Goal: Complete Application Form: Complete application form

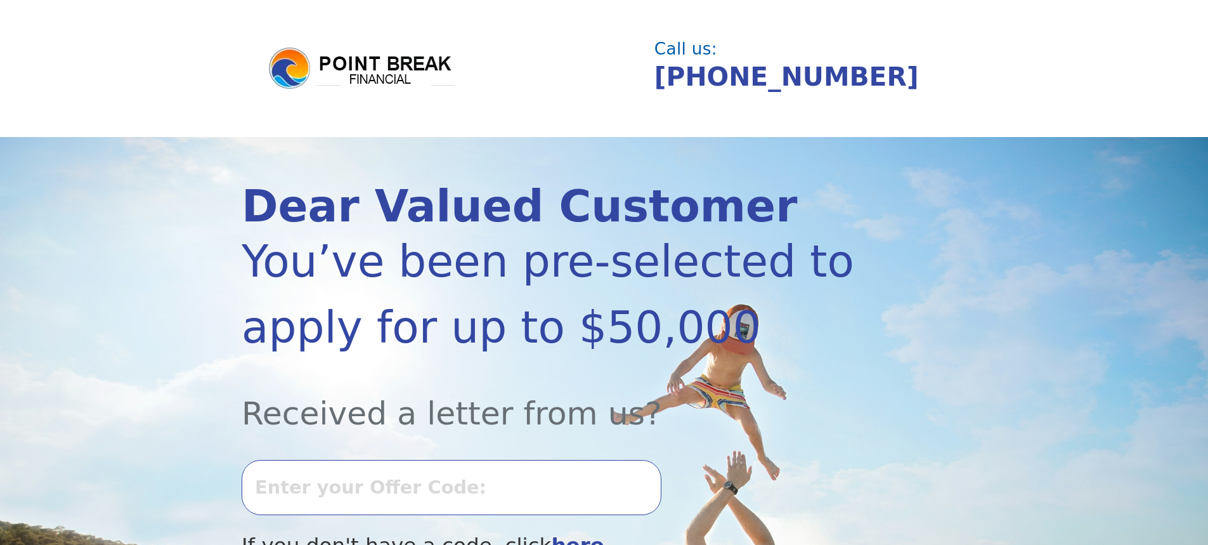
click at [336, 502] on input "text" at bounding box center [452, 487] width 420 height 55
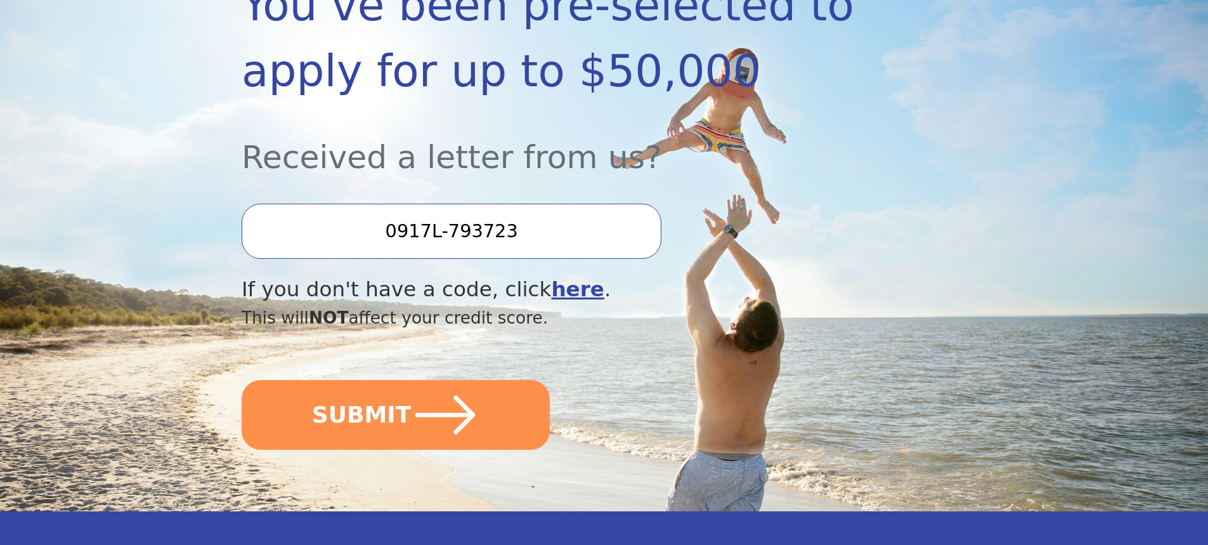
scroll to position [317, 0]
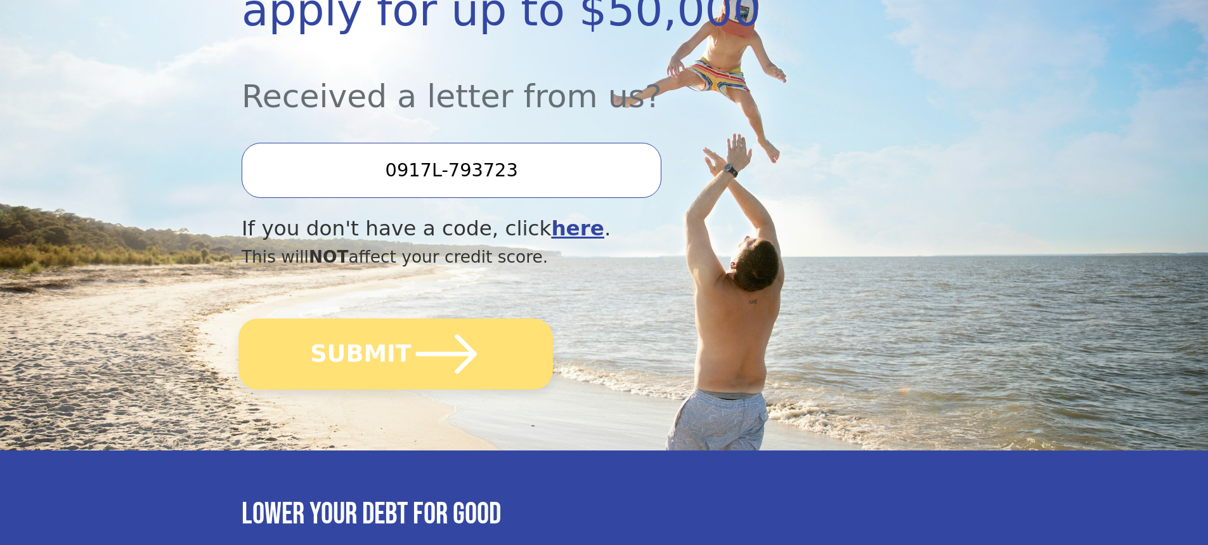
type input "0917L-793723"
click at [421, 336] on icon "submit" at bounding box center [447, 354] width 70 height 70
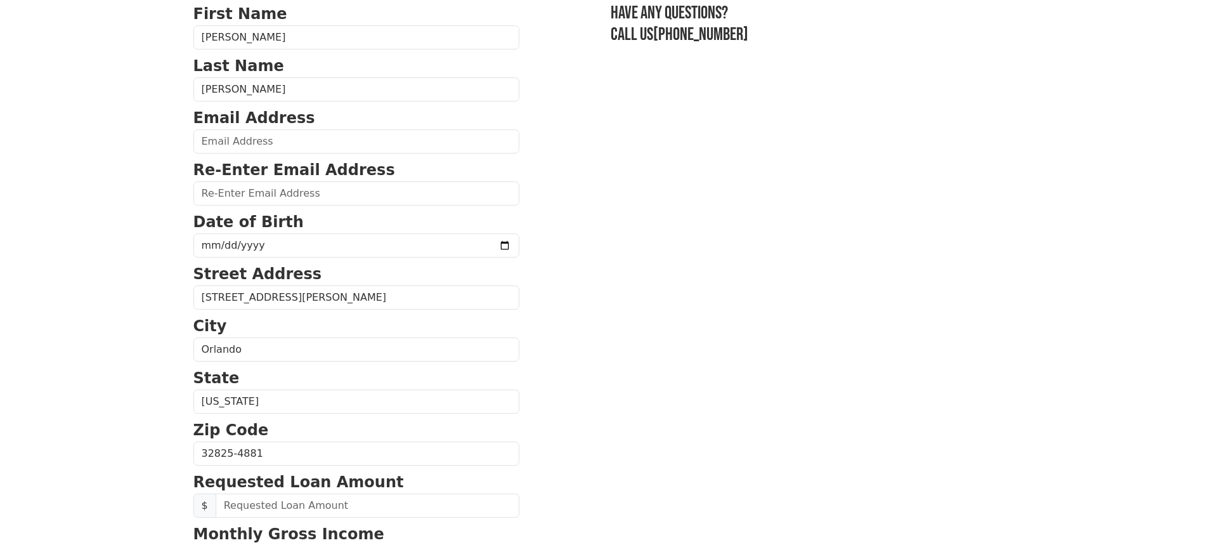
scroll to position [317, 0]
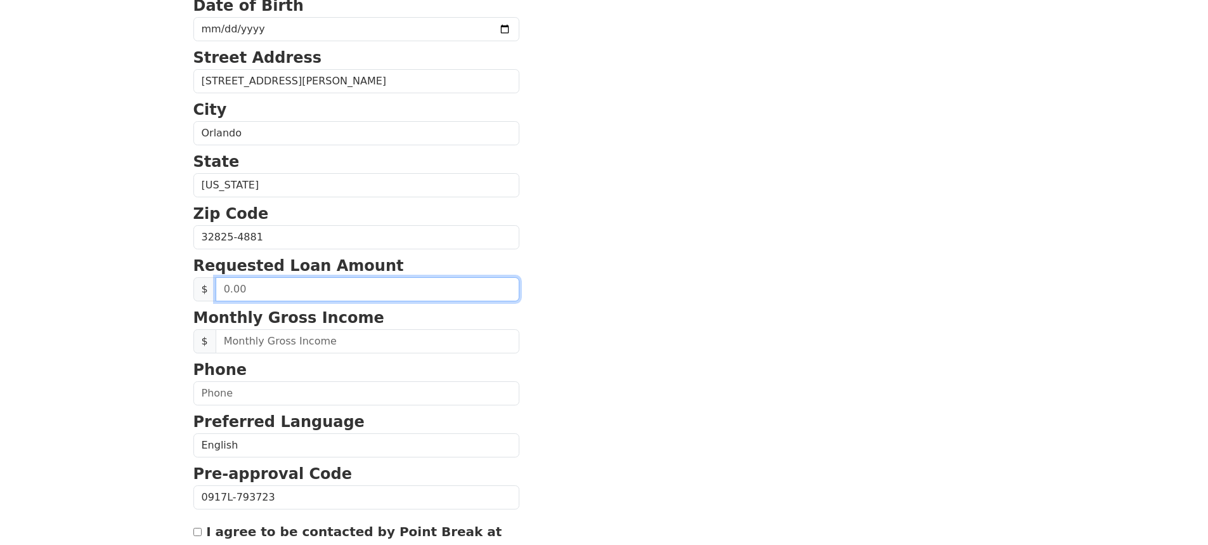
click at [265, 287] on input "text" at bounding box center [368, 289] width 304 height 24
click at [223, 290] on input "text" at bounding box center [368, 289] width 304 height 24
drag, startPoint x: 258, startPoint y: 287, endPoint x: 198, endPoint y: 290, distance: 59.7
click at [198, 290] on div "$" at bounding box center [356, 289] width 326 height 24
type input "25,000.00"
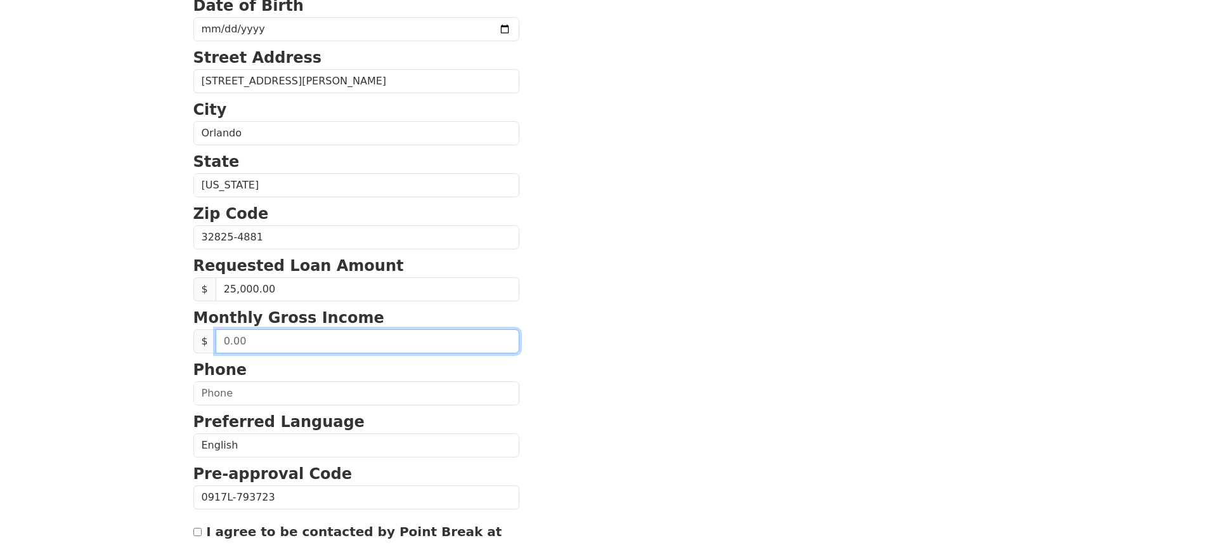
click at [253, 339] on input "text" at bounding box center [368, 341] width 304 height 24
type input "6,166.00"
click at [292, 341] on input "6,166.00" at bounding box center [368, 341] width 304 height 24
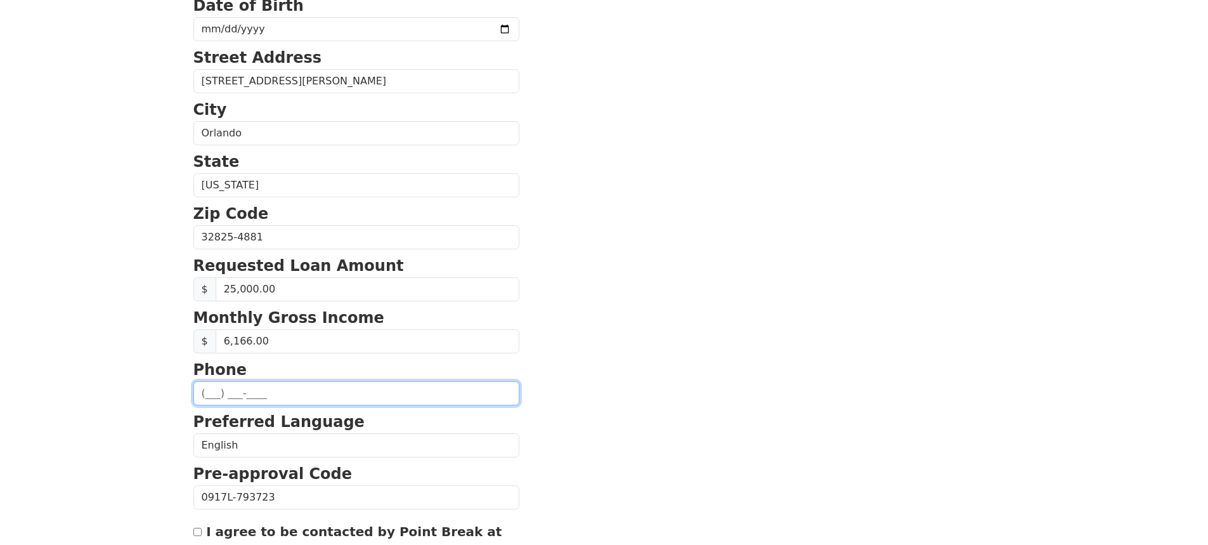
click at [320, 396] on input "text" at bounding box center [356, 393] width 326 height 24
type input "(321) 302-1188"
type input "tatiana.velez1979@gmail.com"
type input "(321) 302-1188"
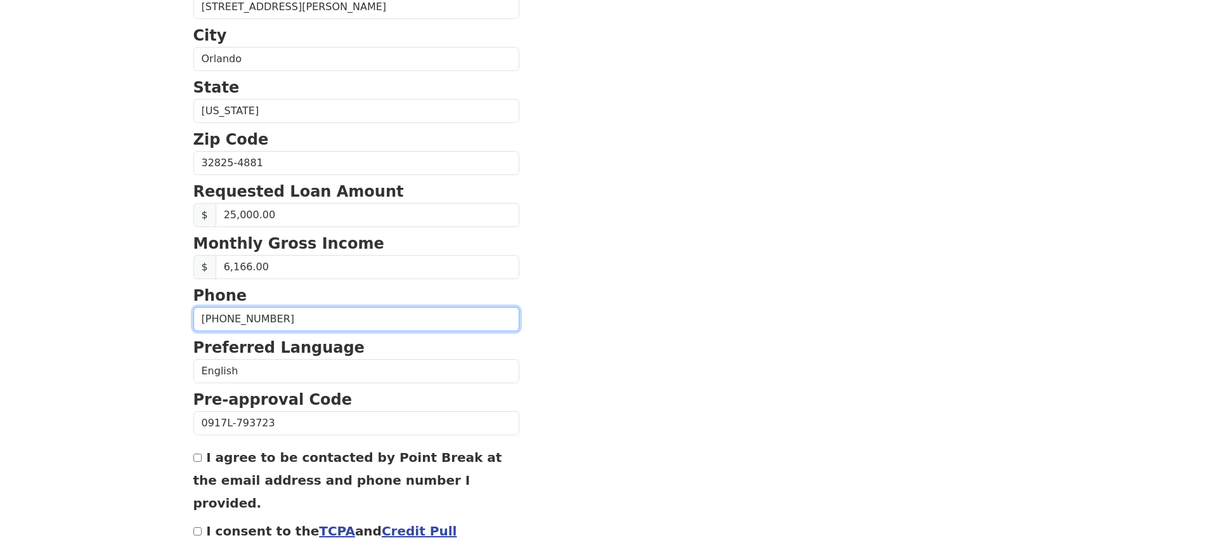
scroll to position [465, 0]
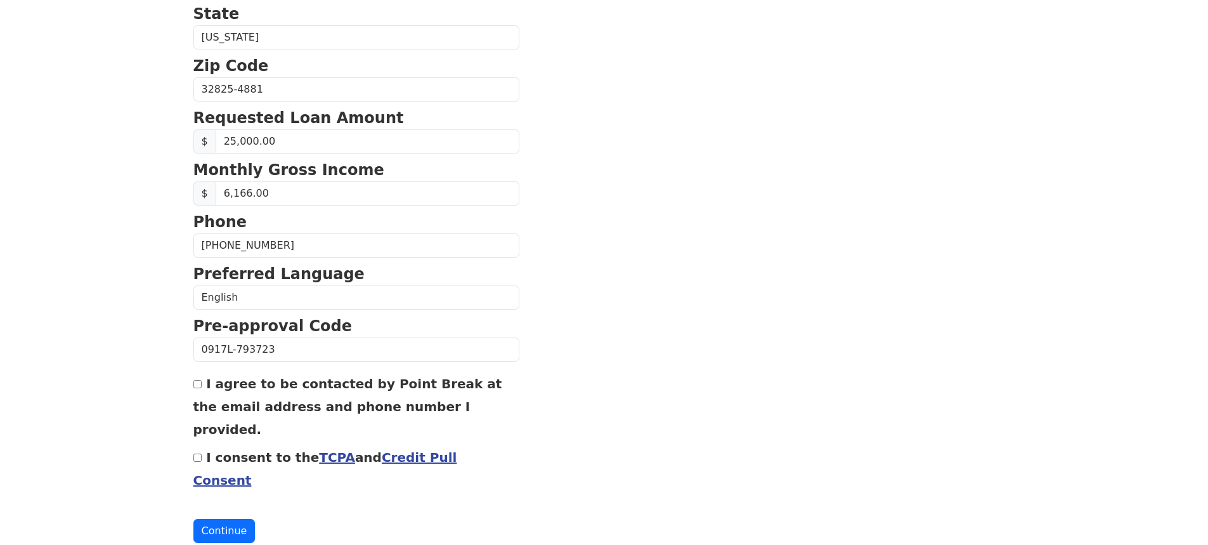
click at [202, 387] on div "I agree to be contacted by Point Break at the email address and phone number I …" at bounding box center [356, 406] width 326 height 69
click at [199, 385] on input "I agree to be contacted by Point Break at the email address and phone number I …" at bounding box center [197, 384] width 8 height 8
checkbox input "true"
click at [197, 454] on input "I consent to the TCPA and Credit Pull Consent" at bounding box center [197, 458] width 8 height 8
checkbox input "true"
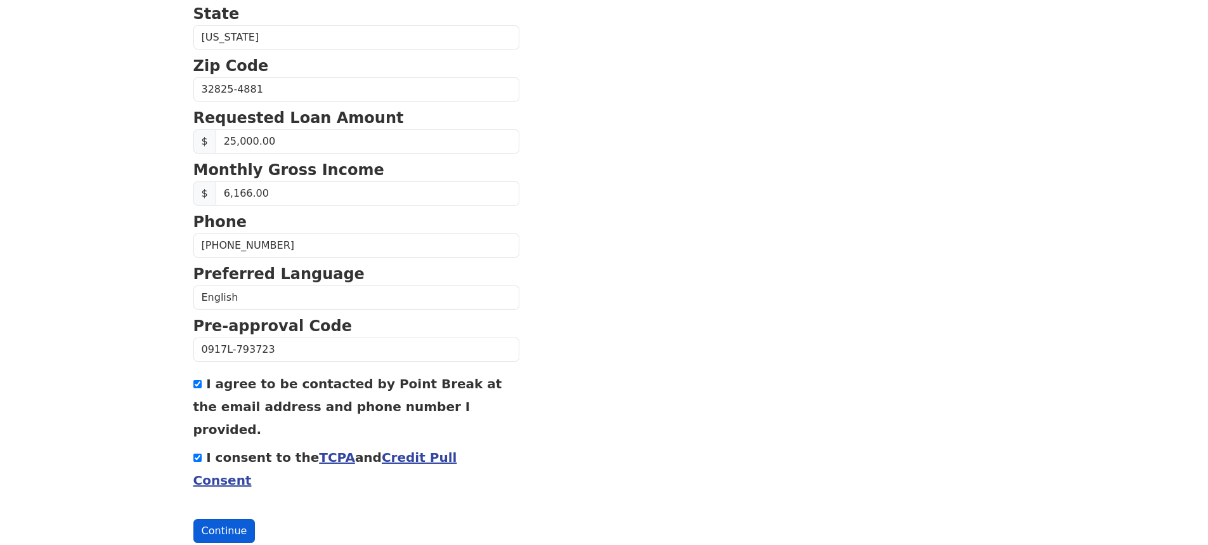
click at [221, 519] on button "Continue" at bounding box center [224, 531] width 62 height 24
click at [240, 519] on button "Continue" at bounding box center [224, 531] width 62 height 24
click at [221, 519] on button "Continue" at bounding box center [224, 531] width 62 height 24
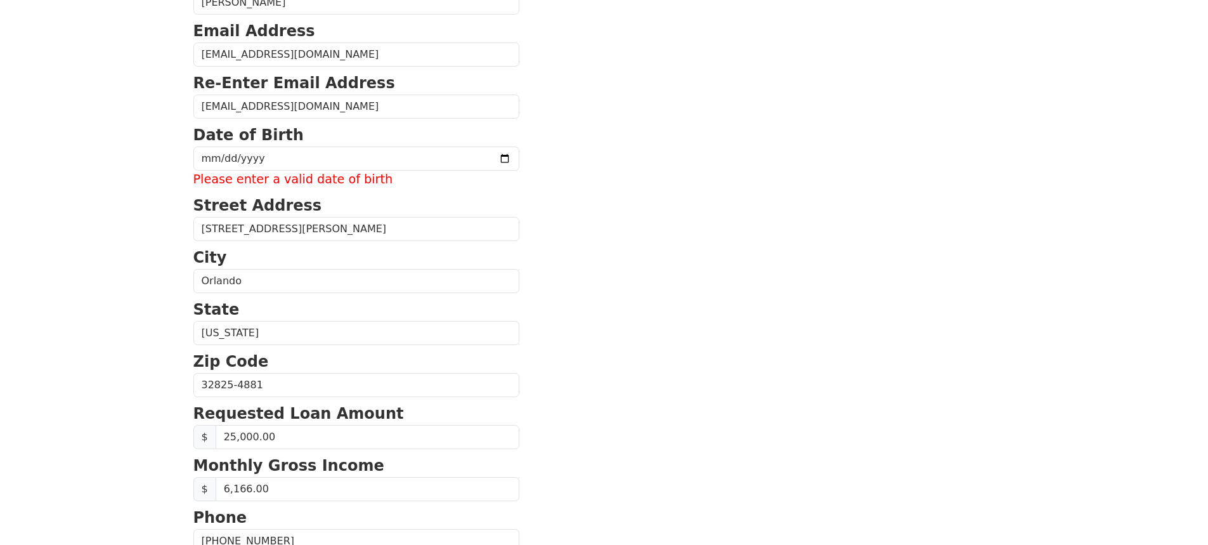
scroll to position [73, 0]
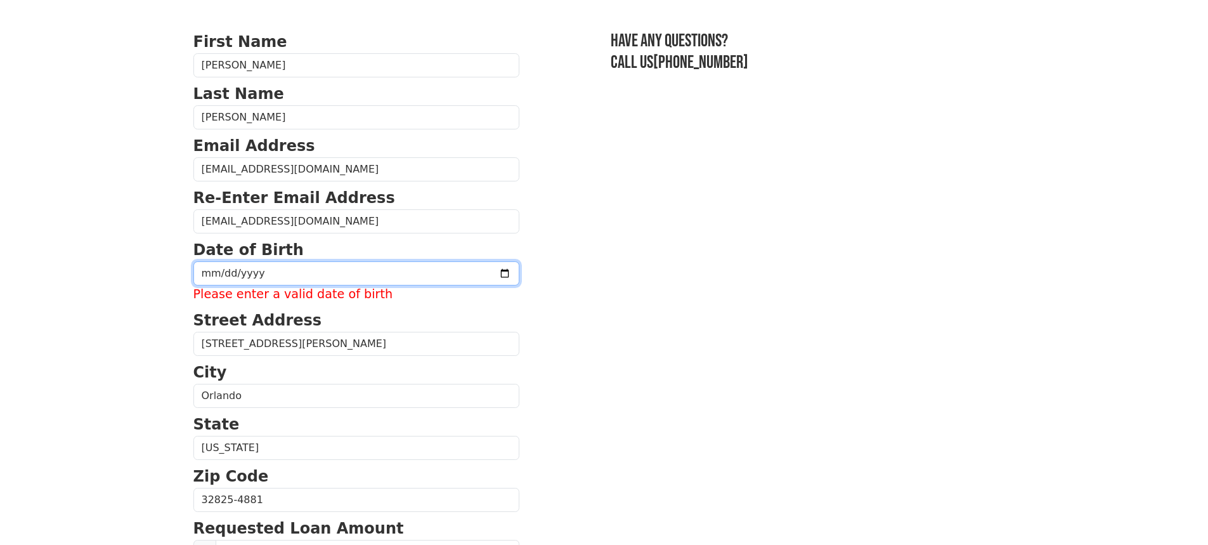
click at [209, 271] on input "date" at bounding box center [356, 273] width 326 height 24
type input "0008-12-01"
type input "1979-12-08"
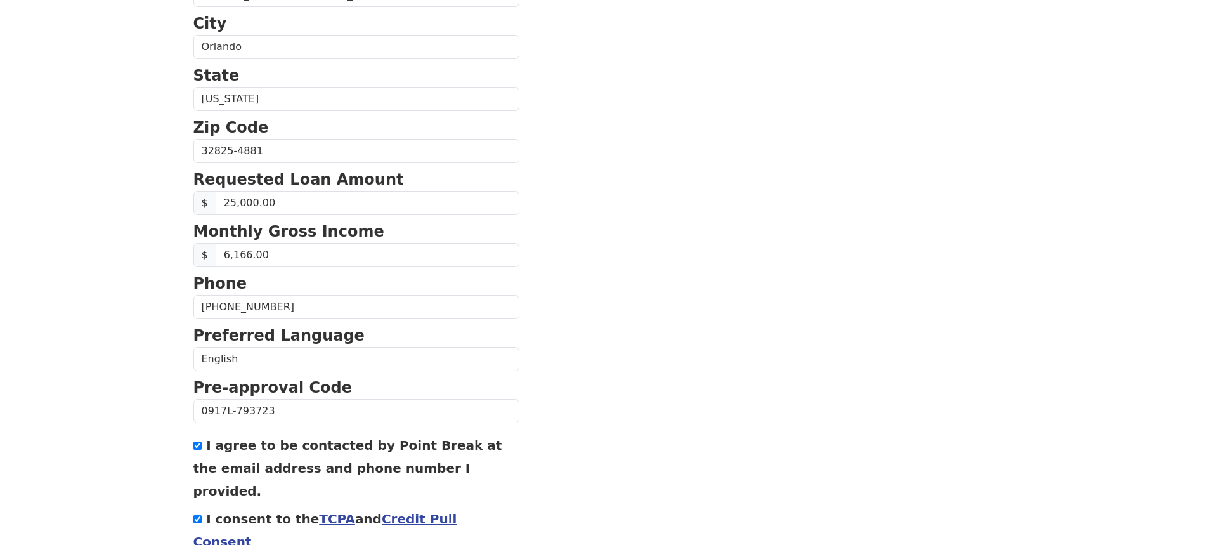
scroll to position [465, 0]
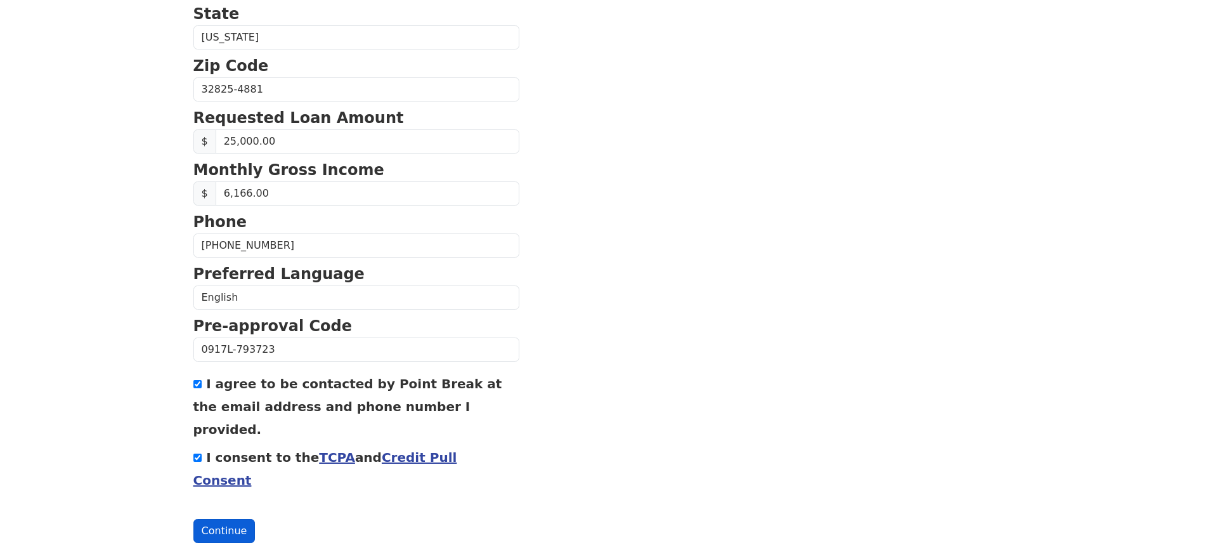
click at [221, 519] on button "Continue" at bounding box center [224, 531] width 62 height 24
